Goal: Navigation & Orientation: Find specific page/section

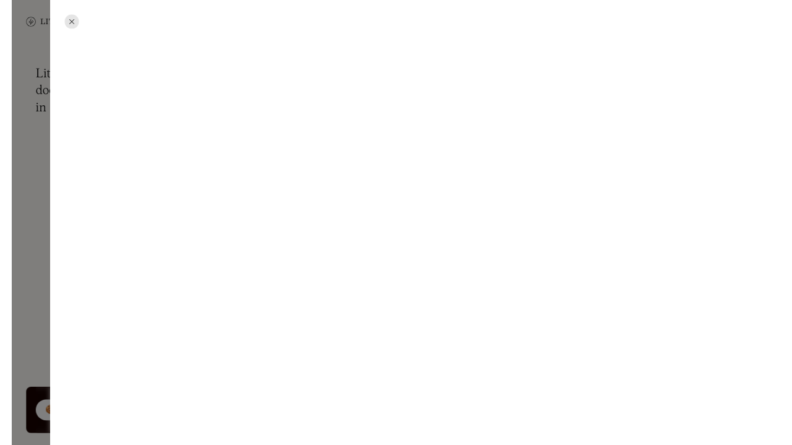
scroll to position [1852, 0]
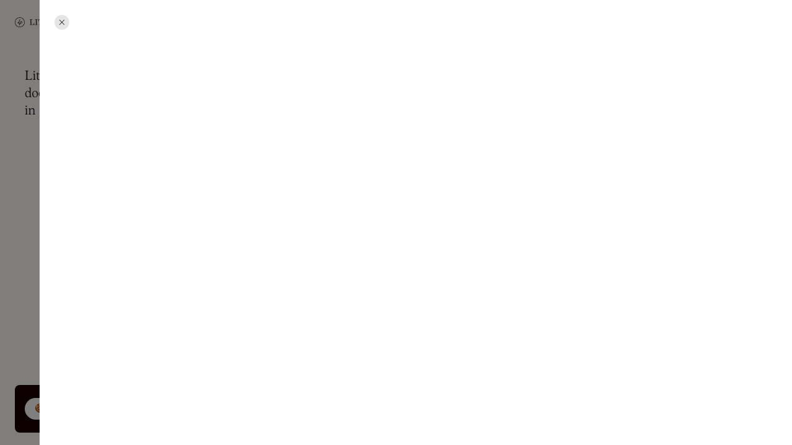
click at [58, 25] on div at bounding box center [61, 22] width 15 height 15
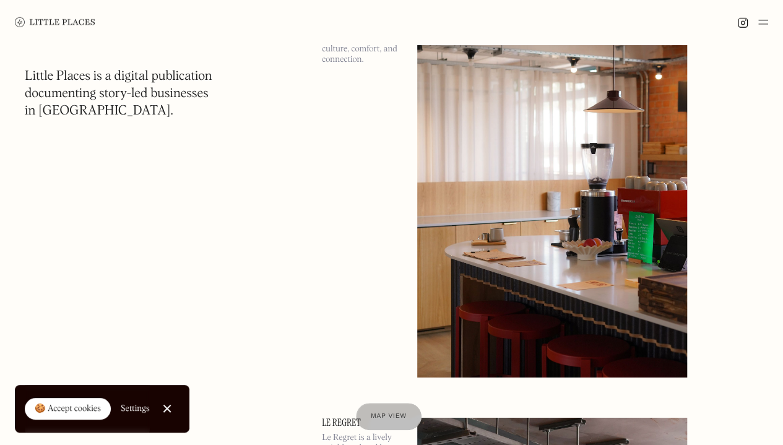
click at [477, 250] on img at bounding box center [552, 183] width 270 height 390
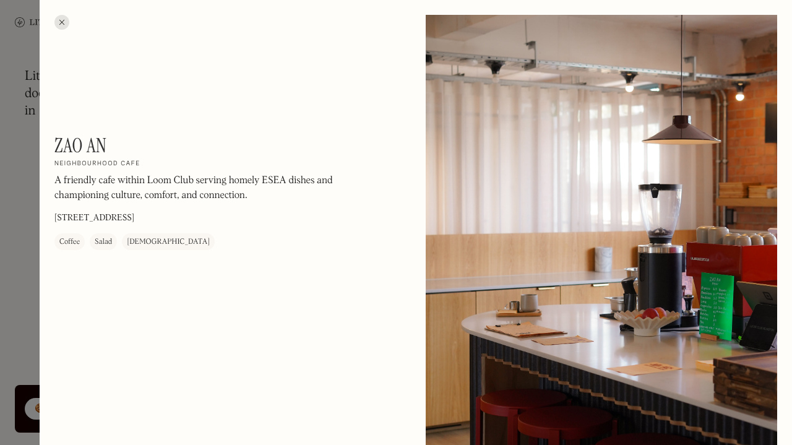
drag, startPoint x: 580, startPoint y: 258, endPoint x: 541, endPoint y: 394, distance: 141.4
click at [541, 394] on div at bounding box center [602, 234] width 352 height 439
click at [584, 301] on div at bounding box center [602, 234] width 352 height 439
drag, startPoint x: 584, startPoint y: 301, endPoint x: 536, endPoint y: 262, distance: 62.0
click at [671, 296] on div at bounding box center [602, 234] width 352 height 439
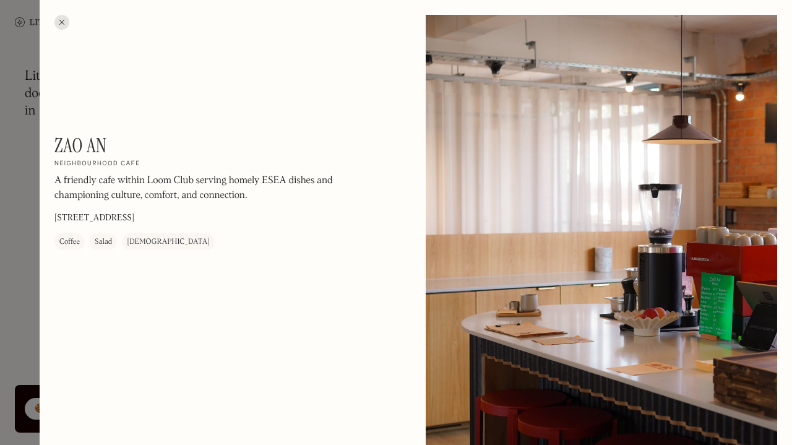
click at [671, 296] on div at bounding box center [602, 234] width 352 height 439
drag, startPoint x: 671, startPoint y: 296, endPoint x: 602, endPoint y: 249, distance: 83.8
click at [602, 249] on div at bounding box center [602, 234] width 352 height 439
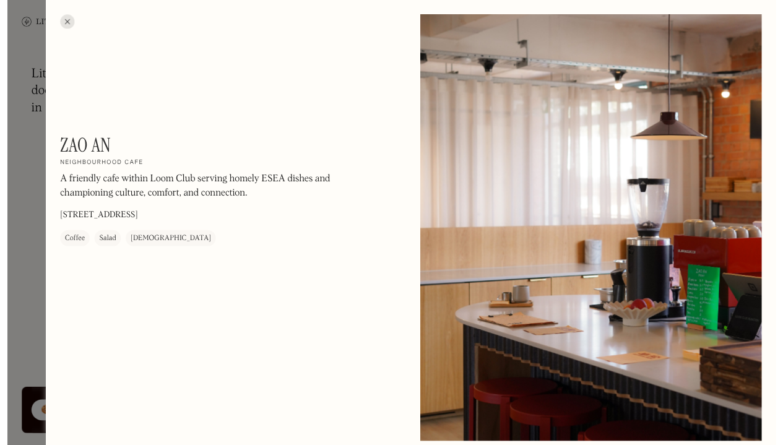
scroll to position [1852, 0]
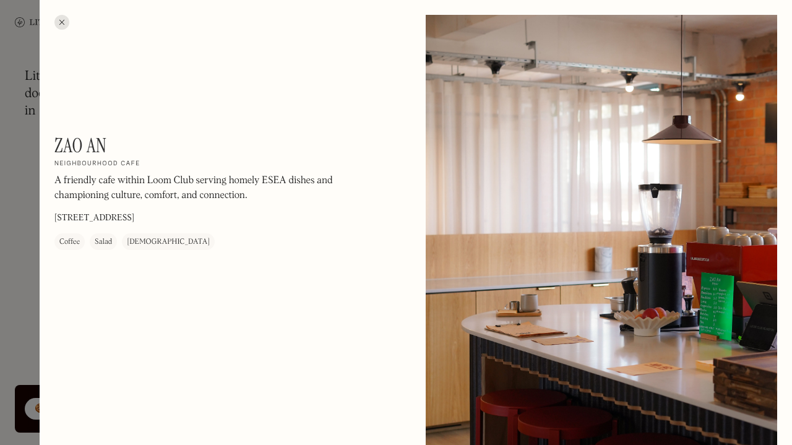
drag, startPoint x: 667, startPoint y: 211, endPoint x: 63, endPoint y: 25, distance: 632.1
click at [63, 25] on div at bounding box center [61, 22] width 15 height 15
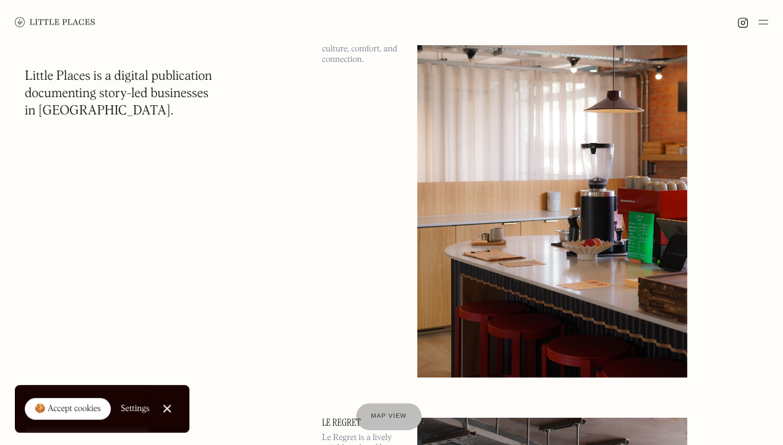
click at [166, 403] on link "Close Cookie Popup" at bounding box center [167, 408] width 25 height 25
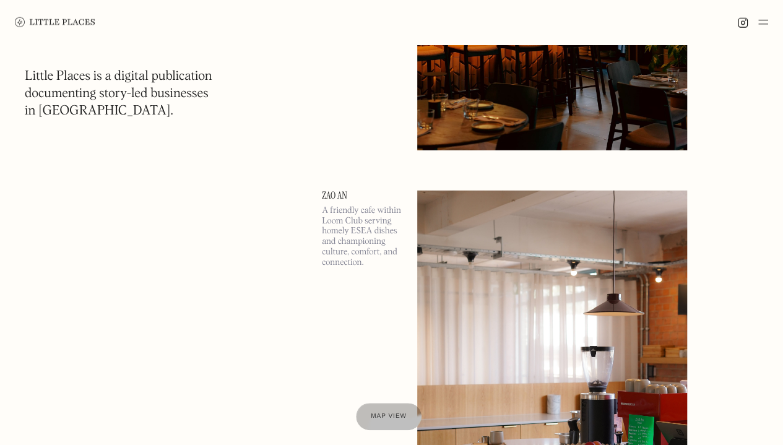
scroll to position [1542, 0]
